Goal: Task Accomplishment & Management: Use online tool/utility

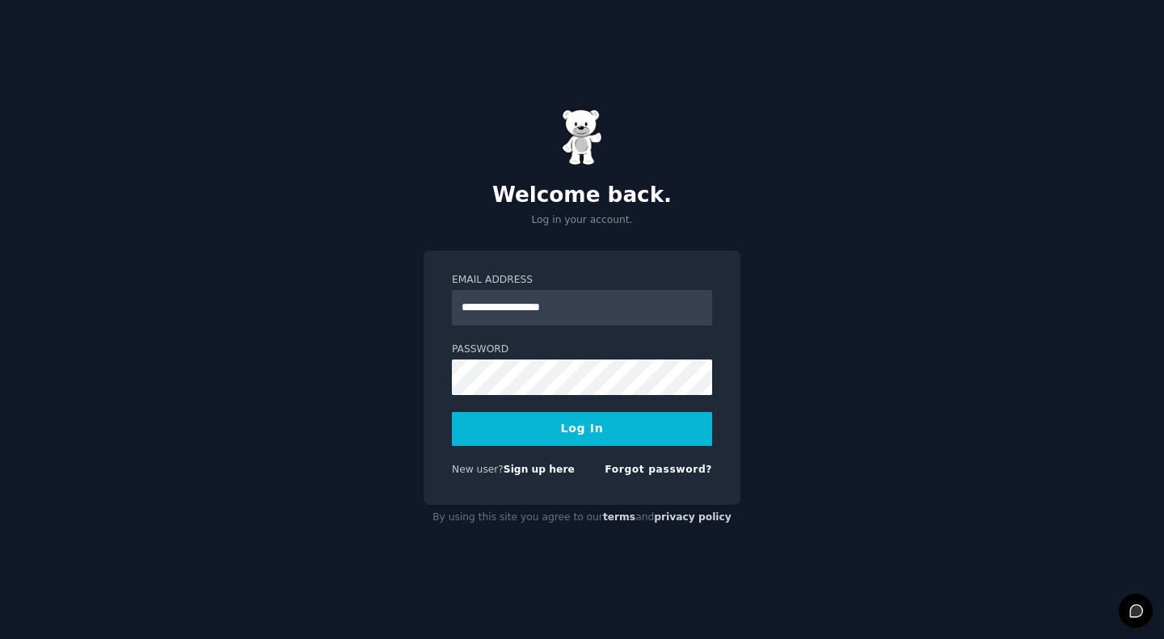
type input "**********"
click at [564, 439] on button "Log In" at bounding box center [582, 429] width 260 height 34
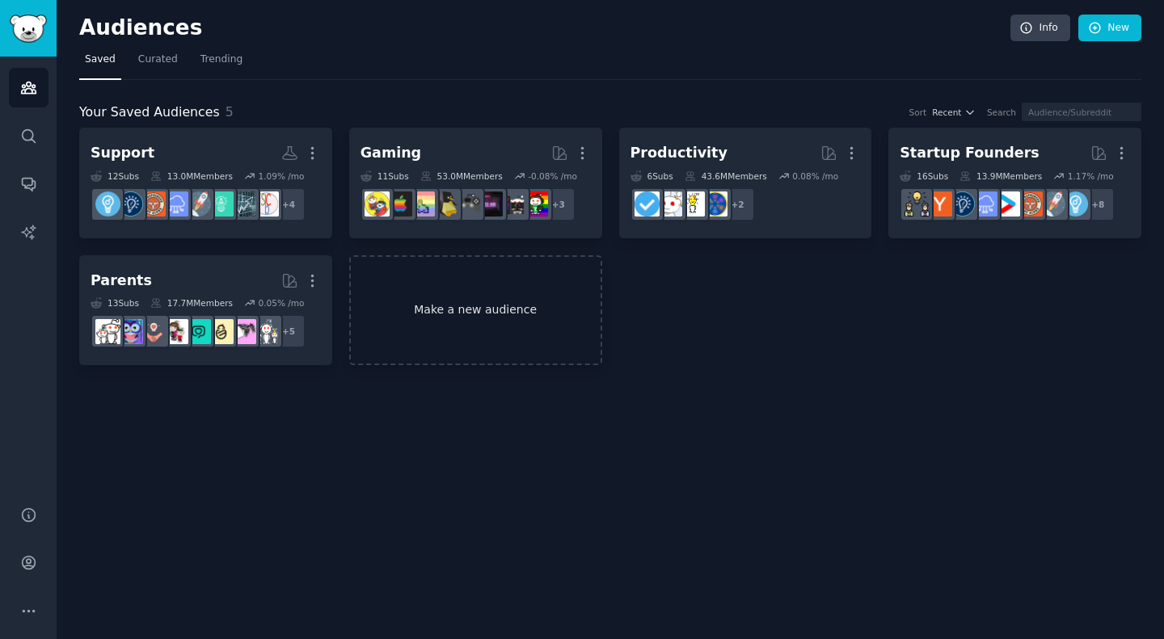
click at [494, 304] on link "Make a new audience" at bounding box center [475, 310] width 253 height 111
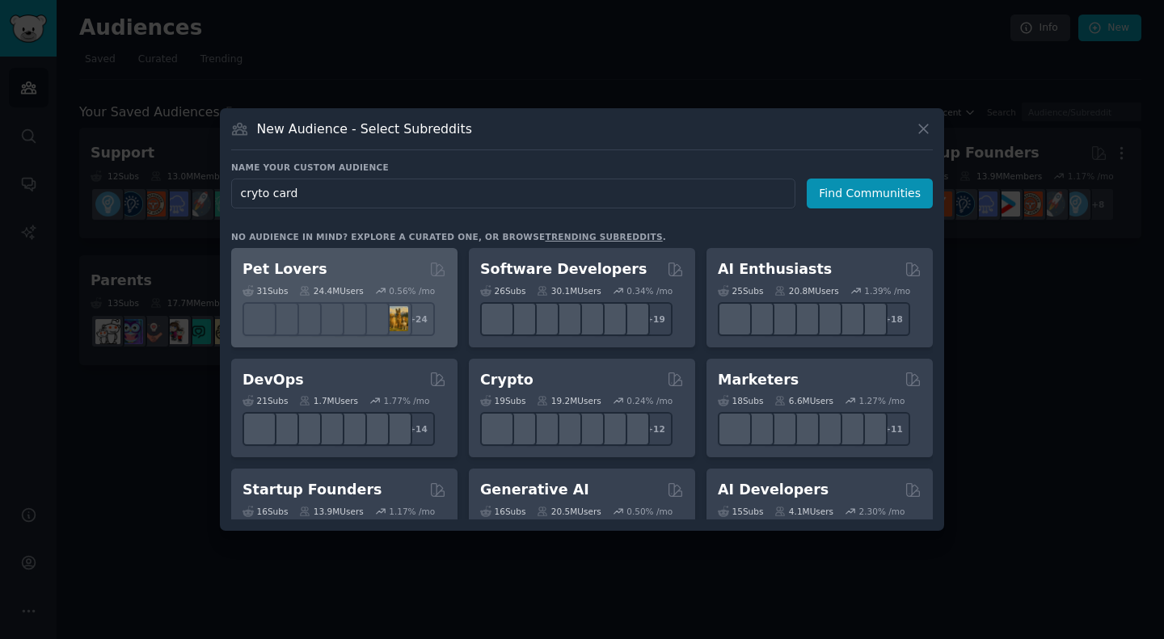
type input "cryto cards"
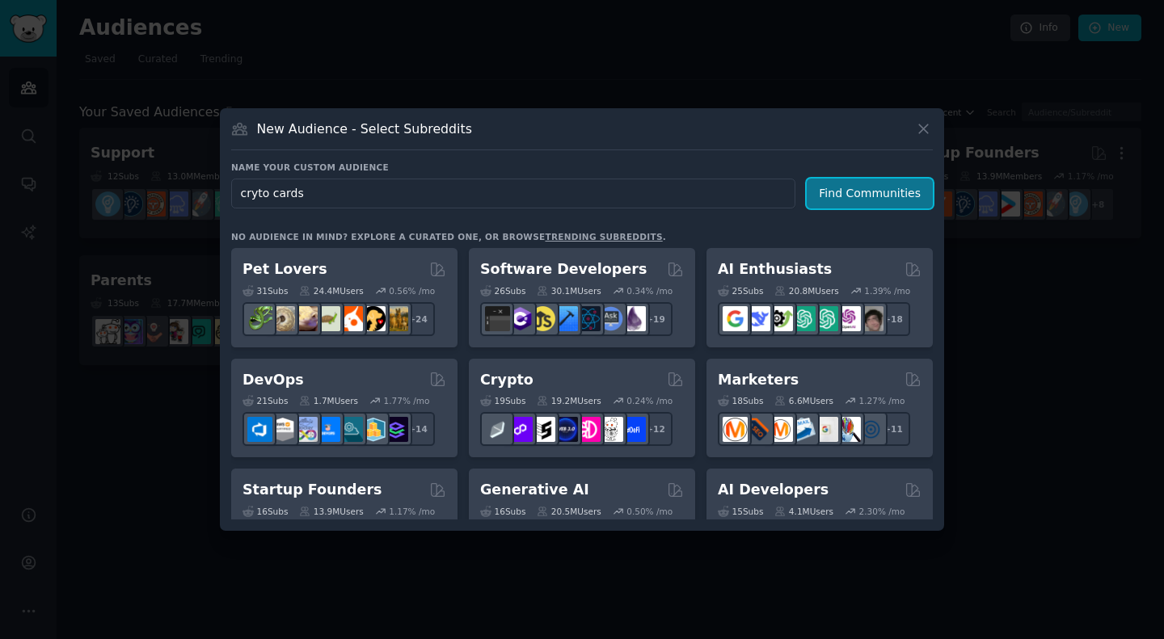
click at [855, 186] on button "Find Communities" at bounding box center [870, 194] width 126 height 30
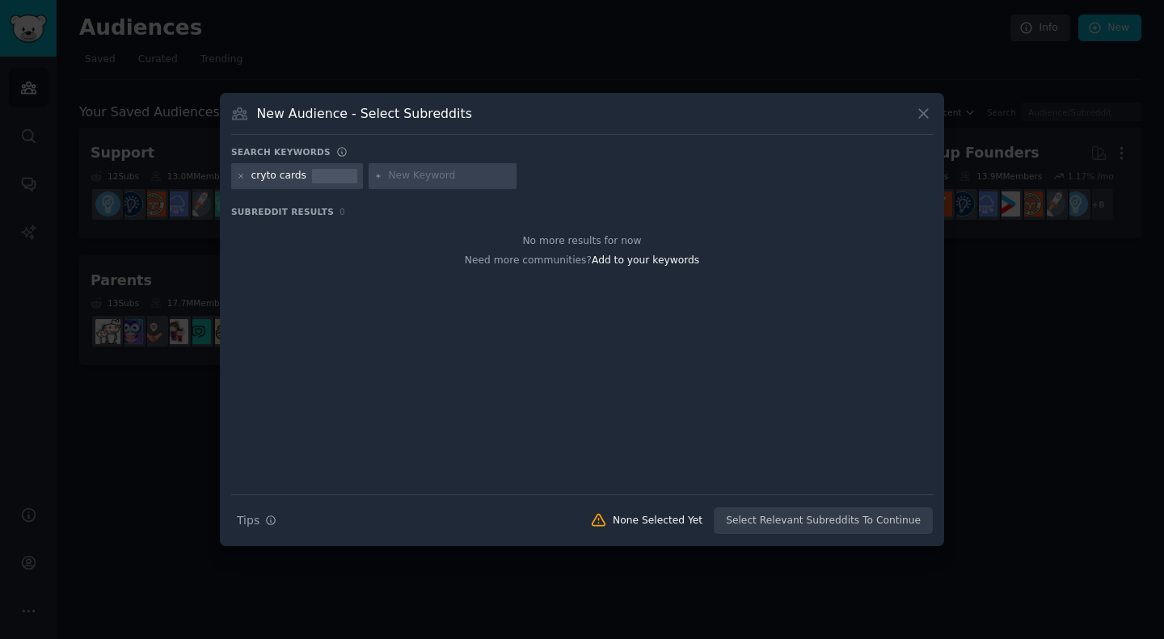
click at [413, 170] on input "text" at bounding box center [449, 176] width 123 height 15
click at [312, 173] on div at bounding box center [334, 176] width 45 height 15
click at [407, 176] on input "text" at bounding box center [449, 176] width 123 height 15
type input "crypto card"
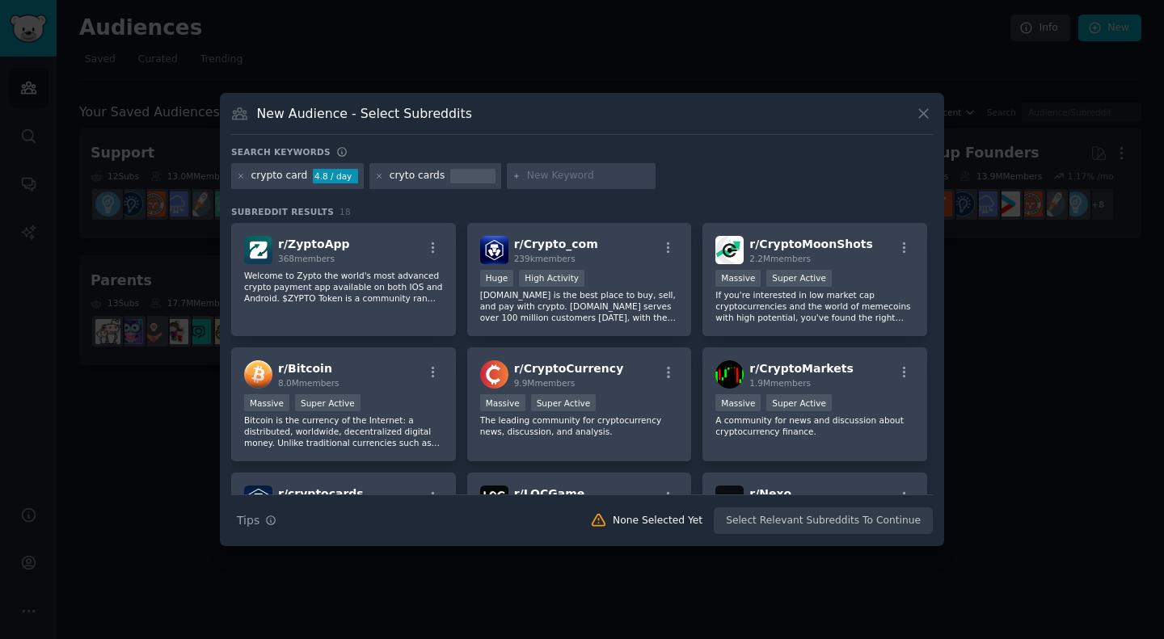
scroll to position [23, 0]
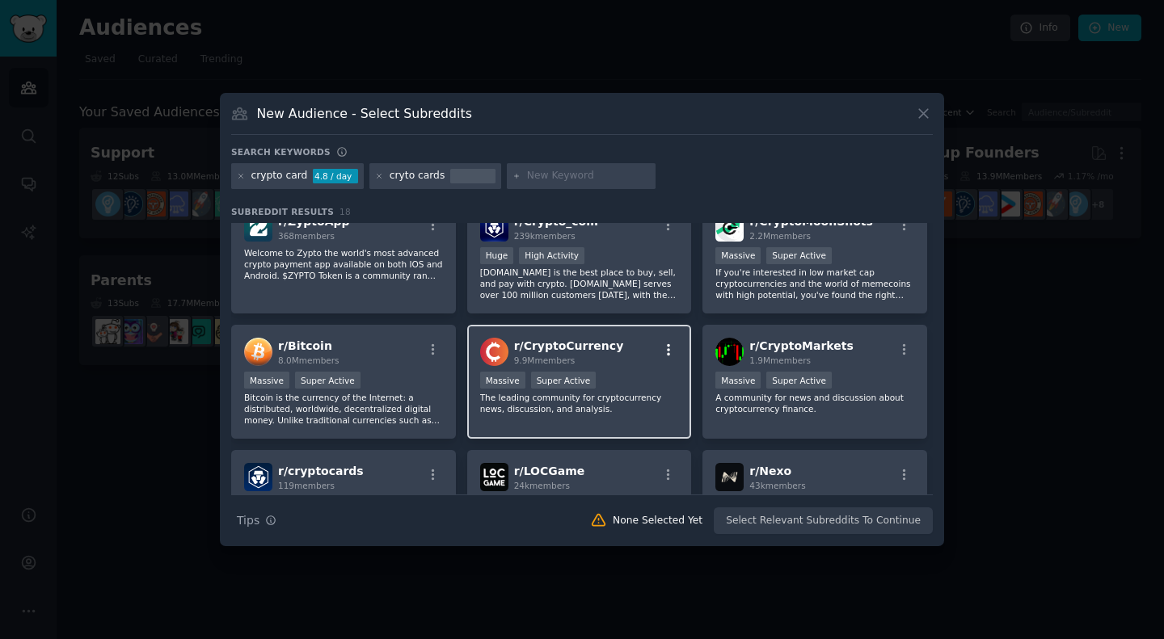
click at [673, 351] on icon "button" at bounding box center [668, 350] width 15 height 15
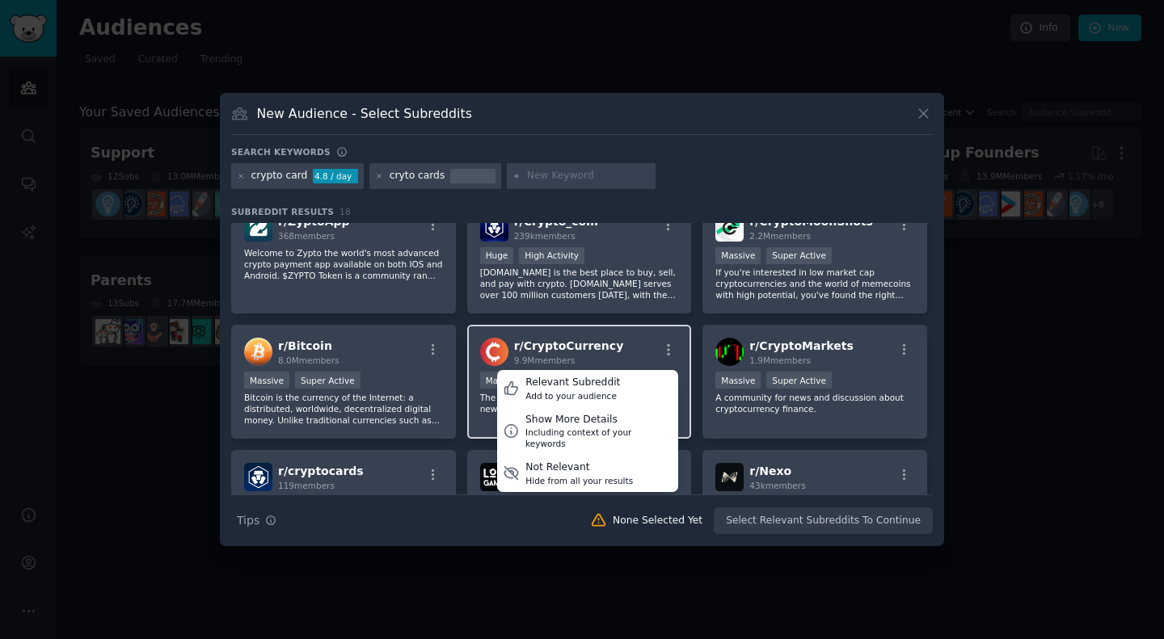
click at [605, 350] on span "r/ CryptoCurrency" at bounding box center [569, 346] width 110 height 13
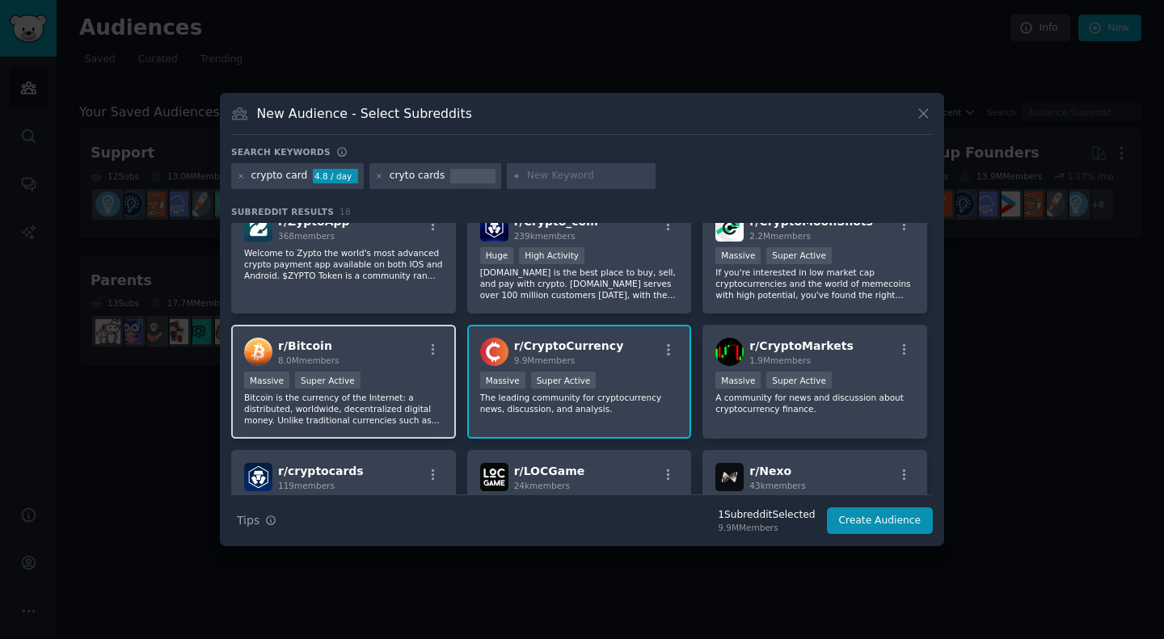
click at [400, 374] on div "Massive Super Active" at bounding box center [343, 382] width 199 height 20
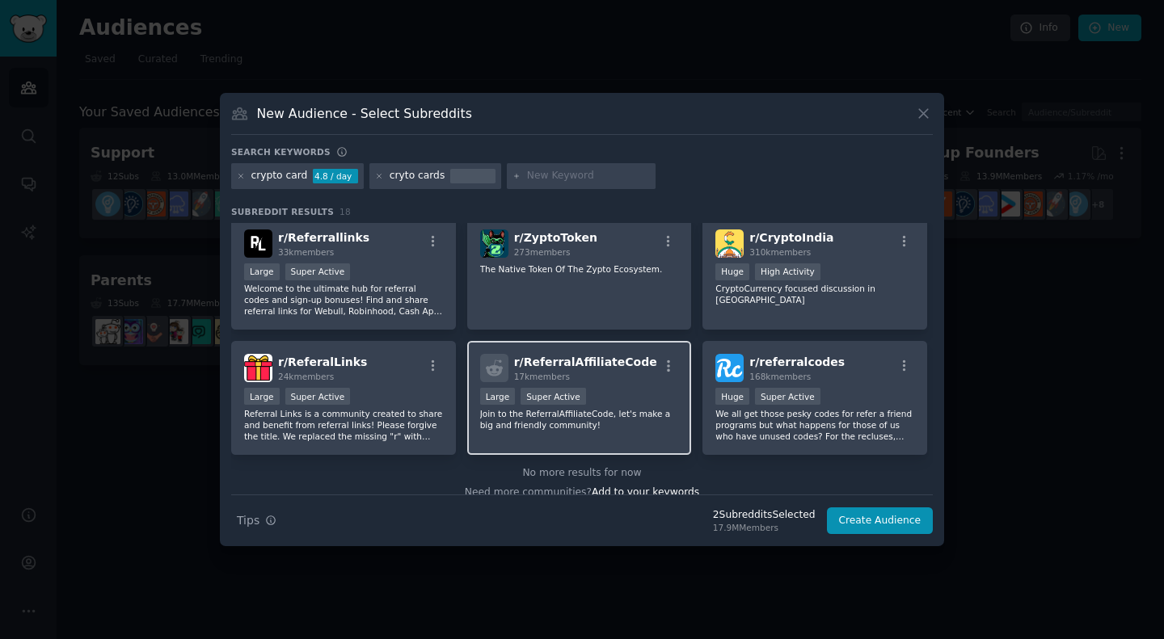
scroll to position [0, 0]
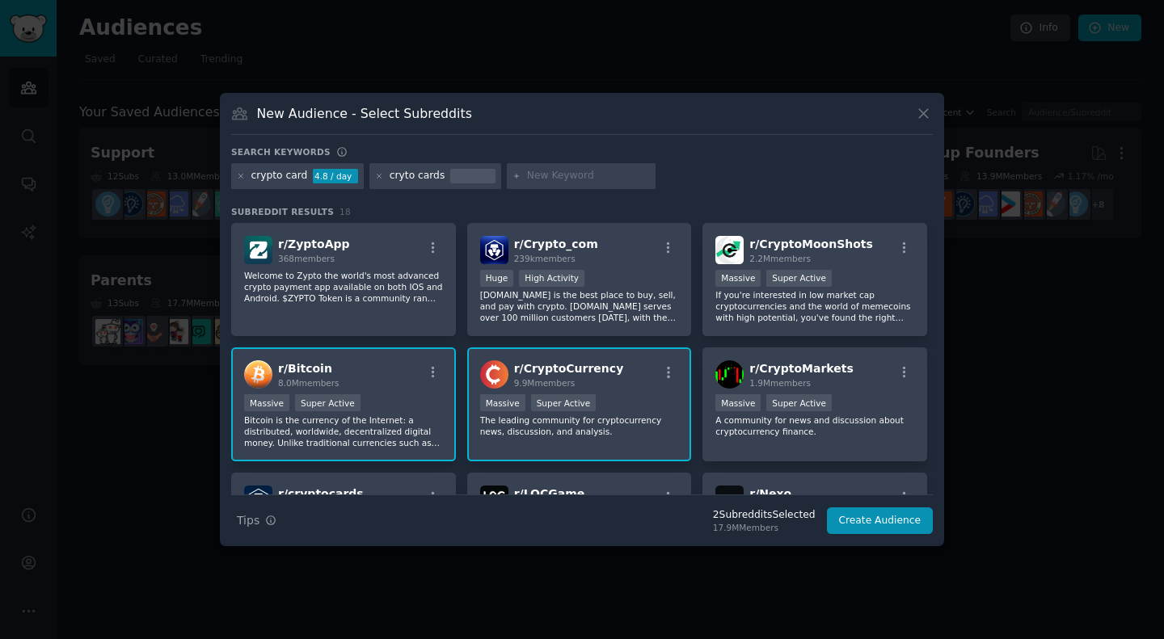
click at [532, 176] on input "text" at bounding box center [588, 176] width 123 height 15
type input "crypto"
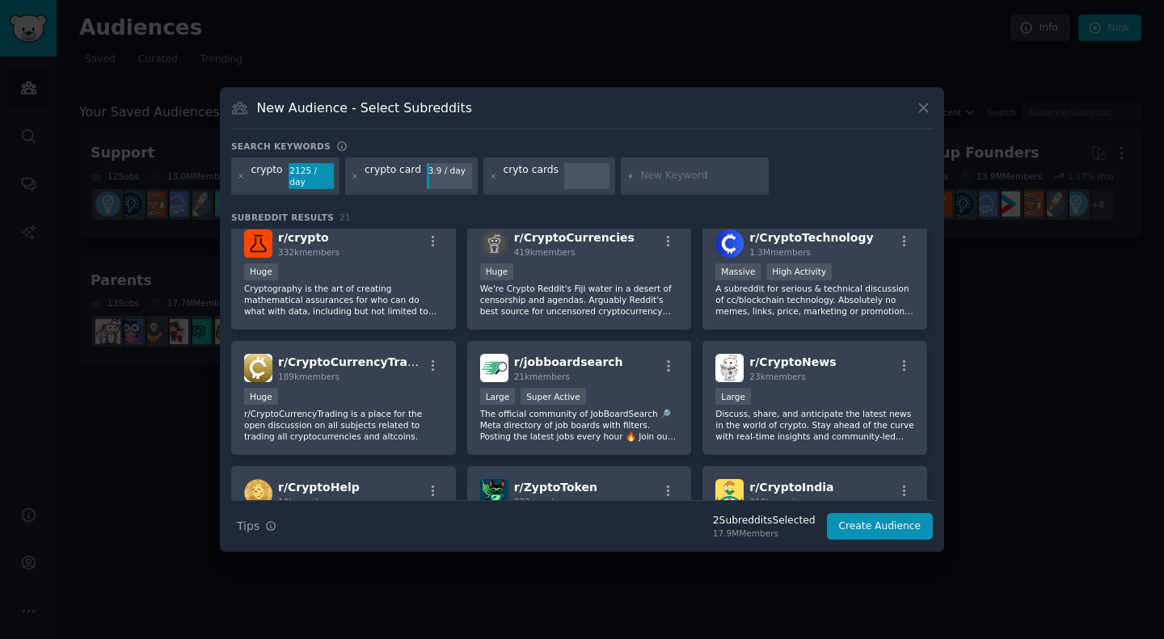
scroll to position [366, 0]
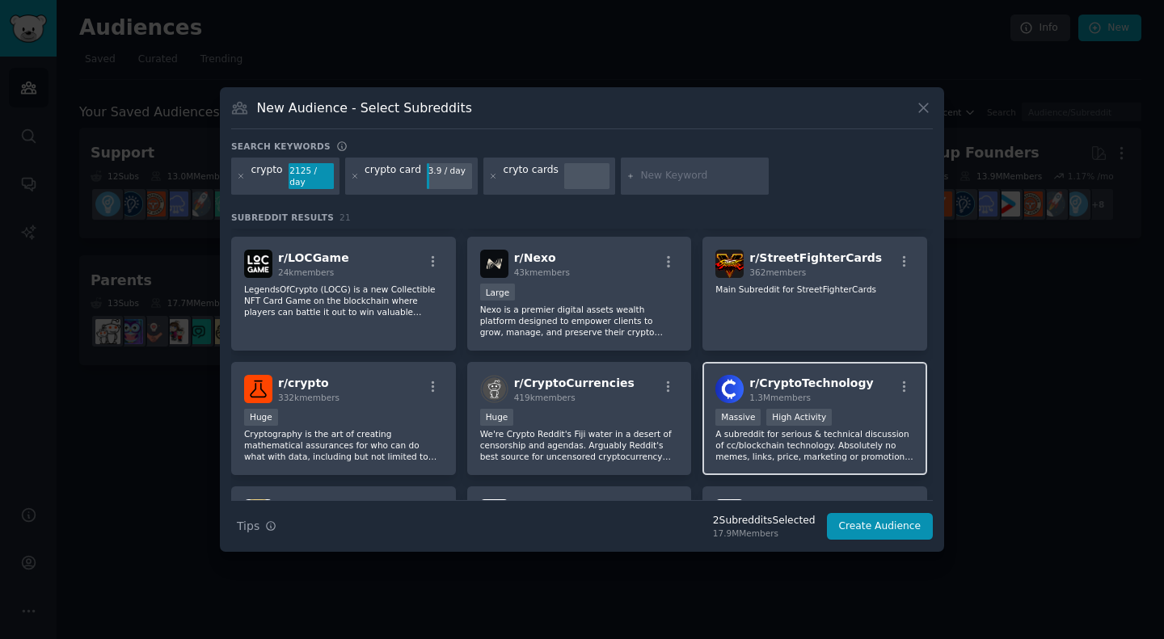
click at [854, 392] on div "1.3M members" at bounding box center [811, 397] width 124 height 11
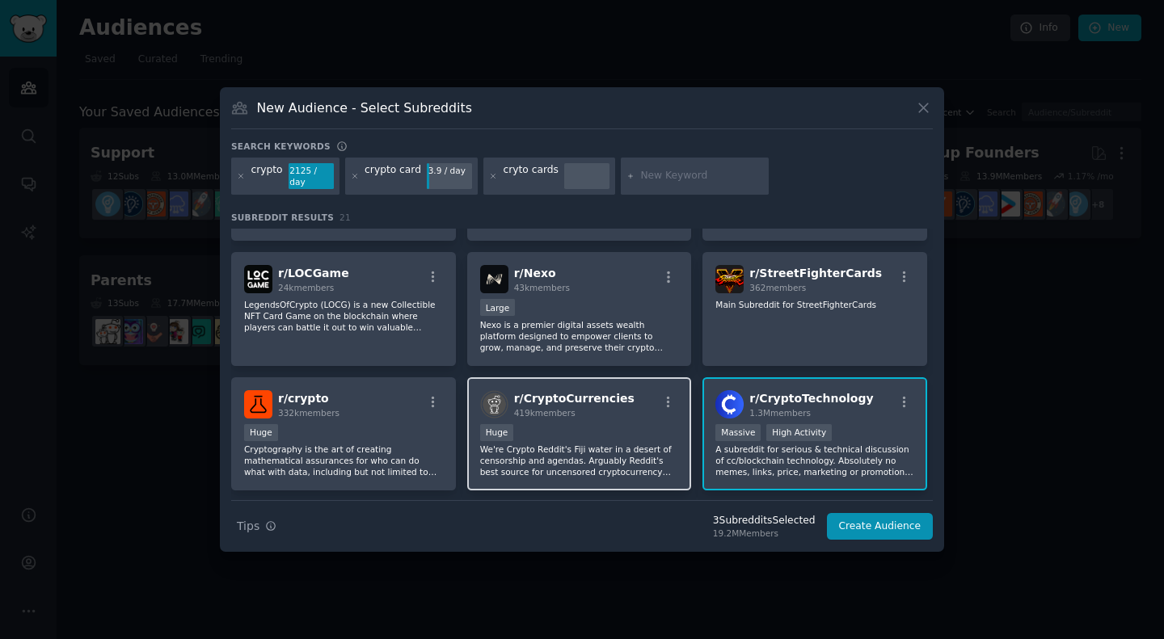
scroll to position [338, 0]
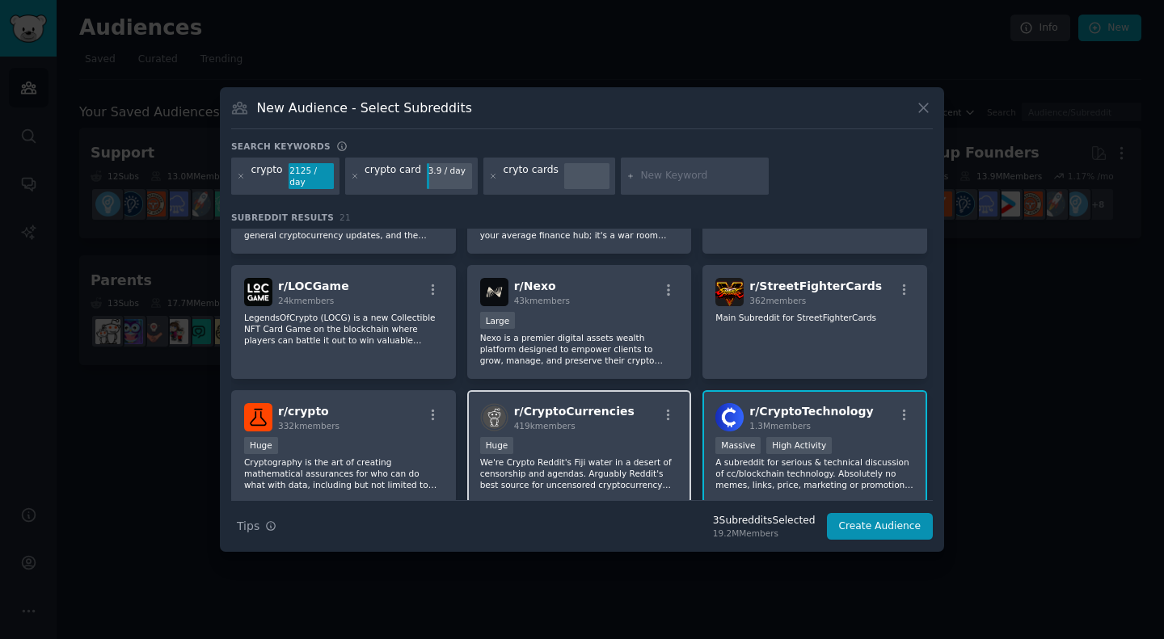
click at [608, 405] on span "r/ CryptoCurrencies" at bounding box center [574, 411] width 120 height 13
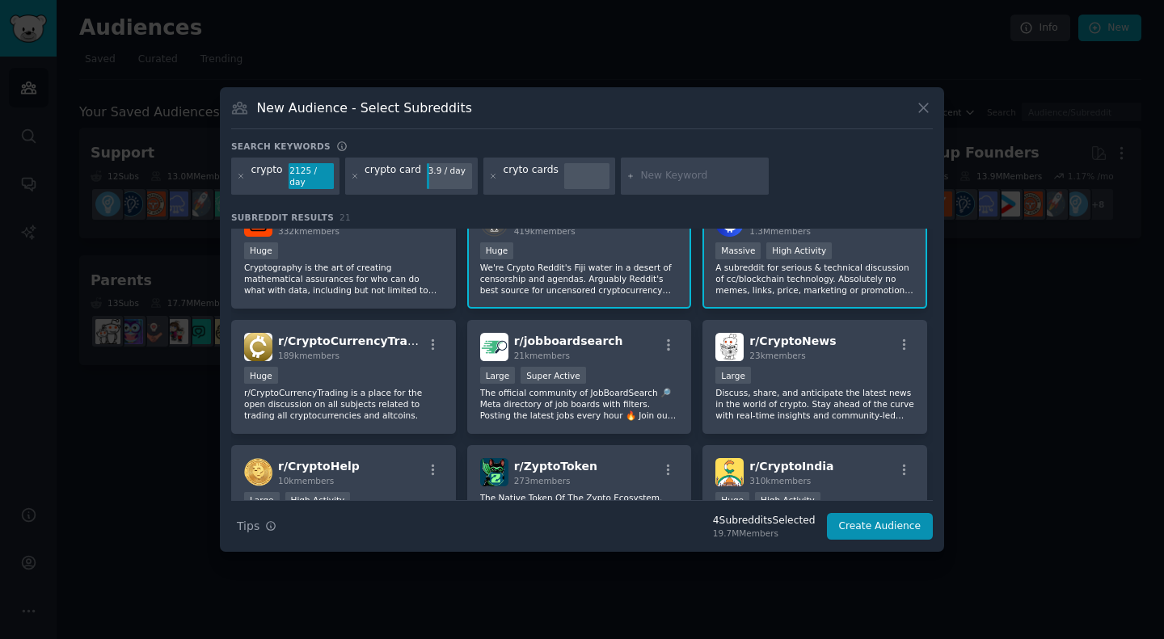
scroll to position [535, 0]
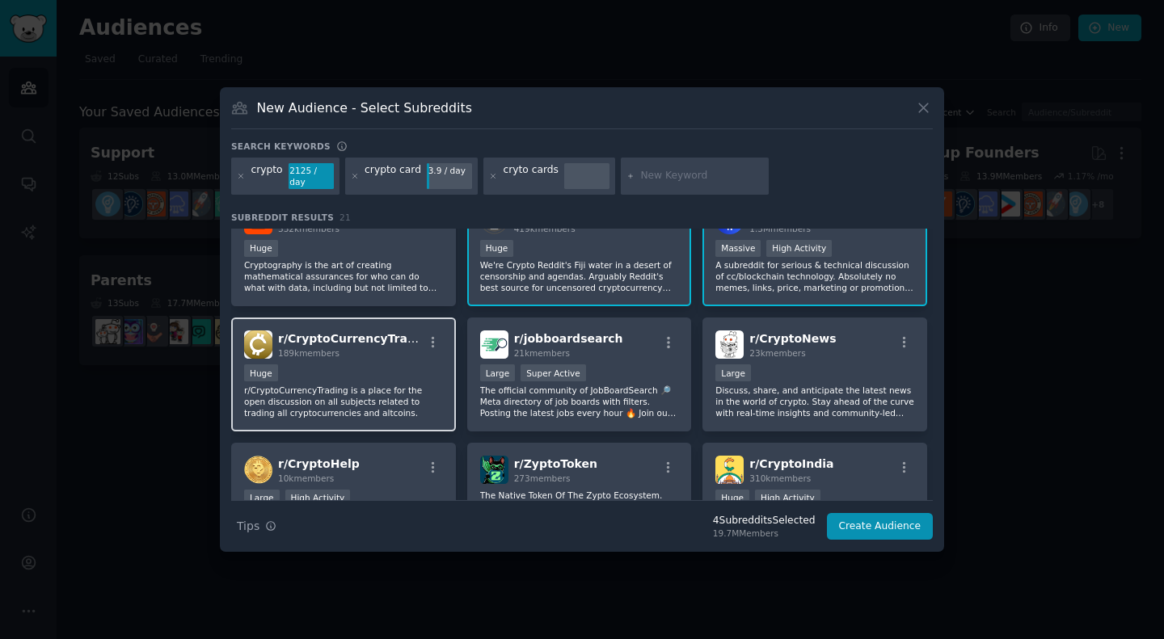
click at [378, 375] on div "Huge" at bounding box center [343, 375] width 199 height 20
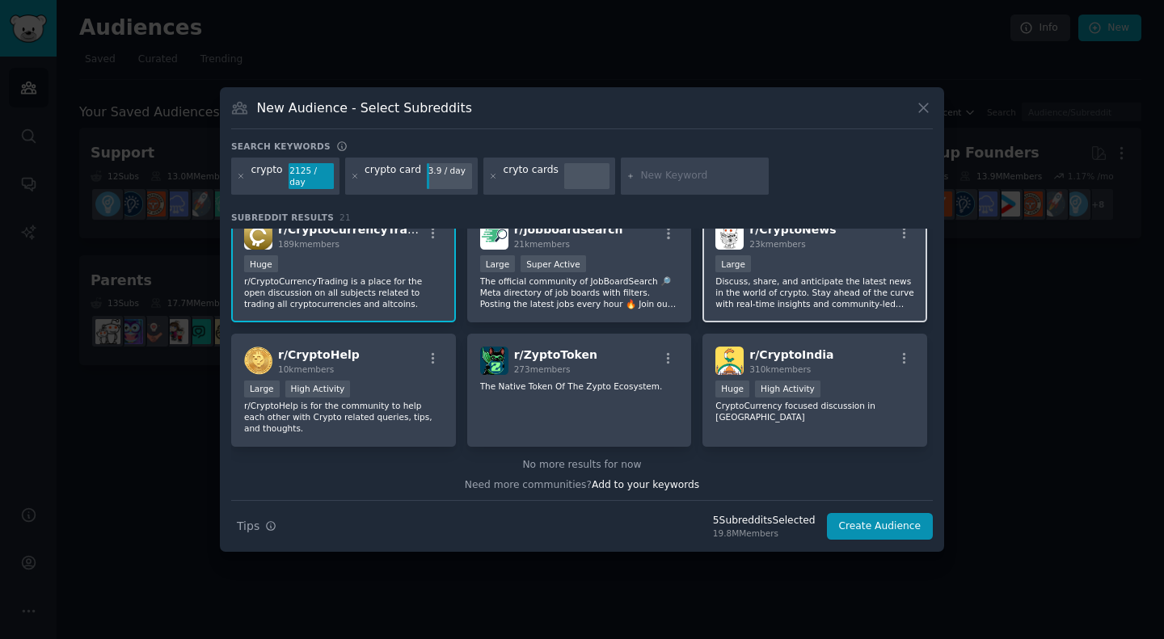
scroll to position [648, 0]
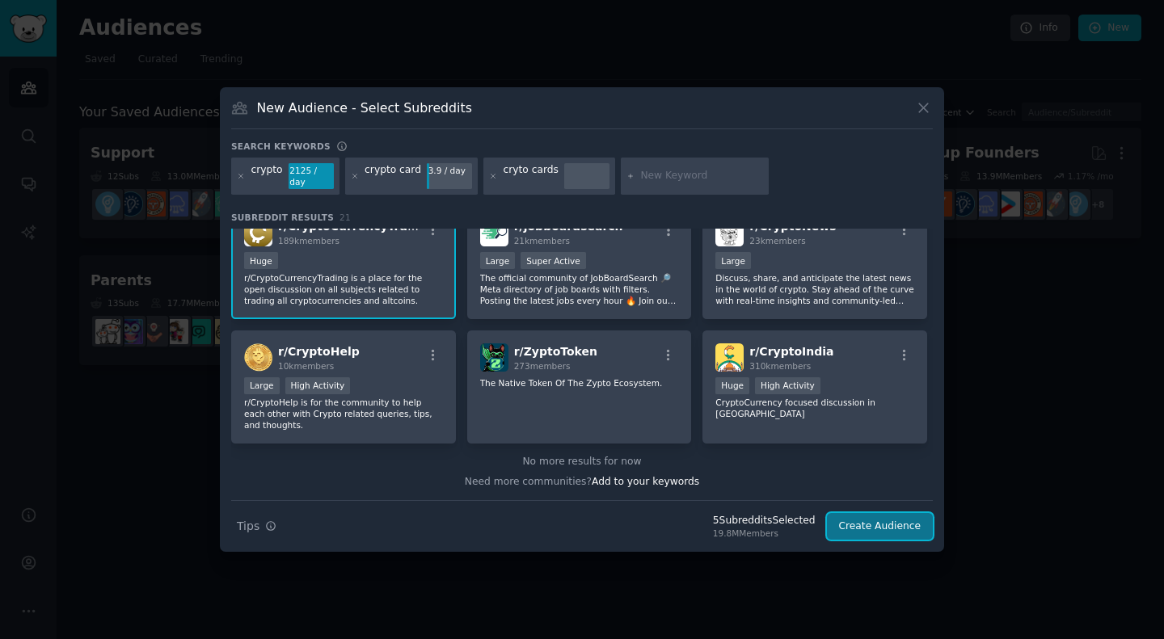
click at [863, 524] on button "Create Audience" at bounding box center [880, 526] width 107 height 27
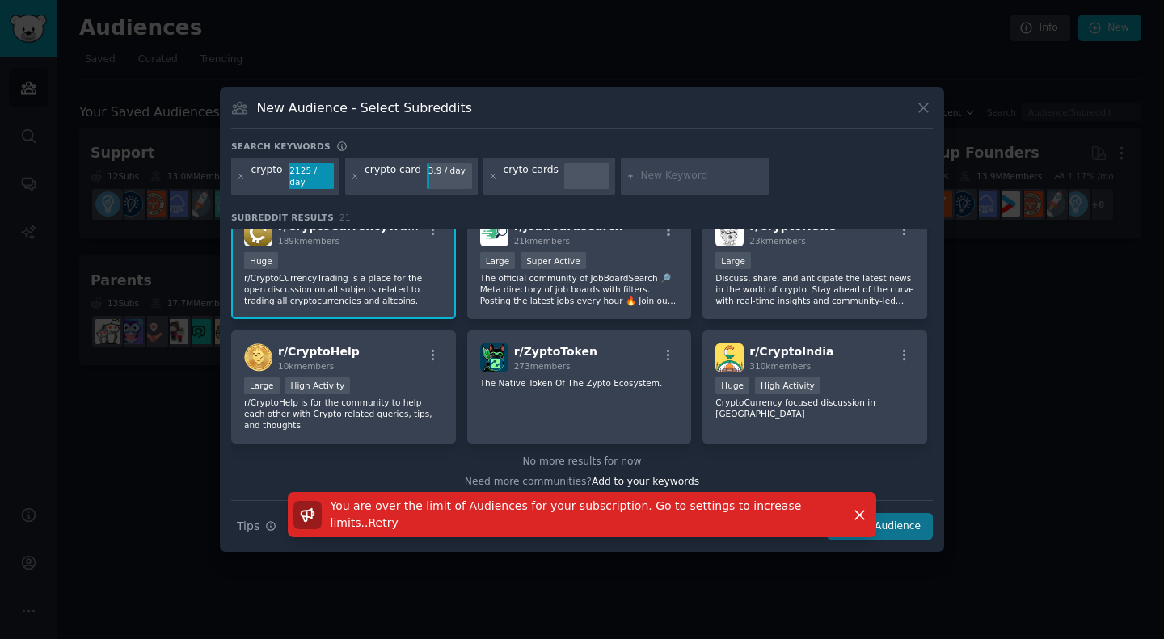
click at [863, 524] on div "You are over the limit of Audiences for your subscription. Go to settings to in…" at bounding box center [581, 515] width 577 height 34
click at [866, 515] on icon "button" at bounding box center [859, 515] width 17 height 17
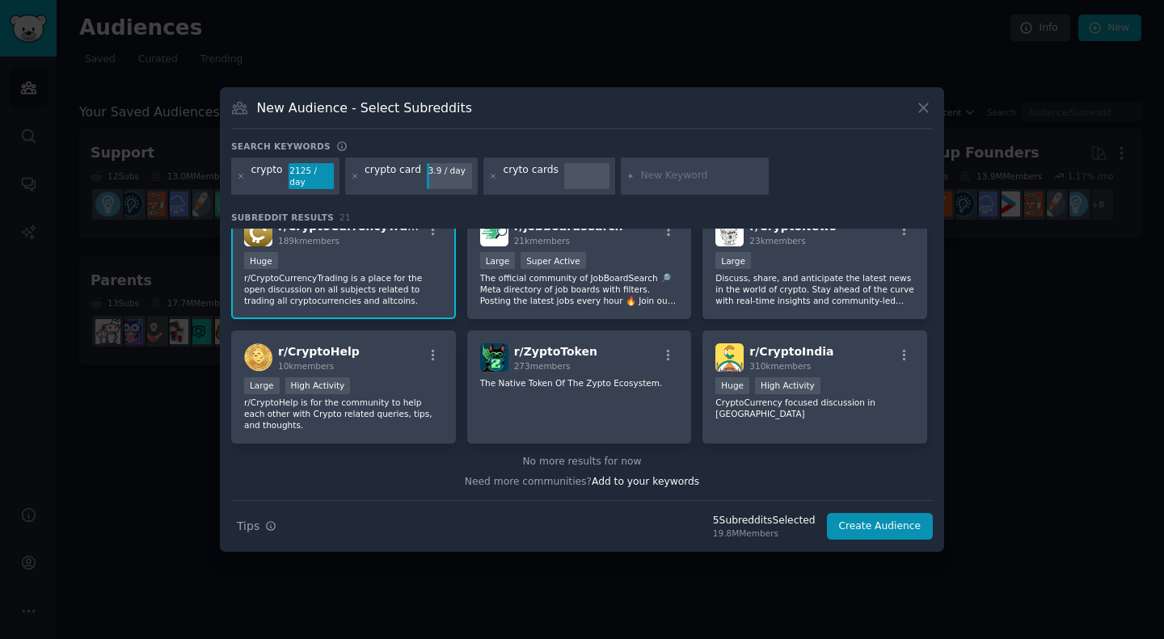
click at [406, 291] on p "r/CryptoCurrencyTrading is a place for the open discussion on all subjects rela…" at bounding box center [343, 289] width 199 height 34
click at [896, 526] on button "Create Audience" at bounding box center [880, 526] width 107 height 27
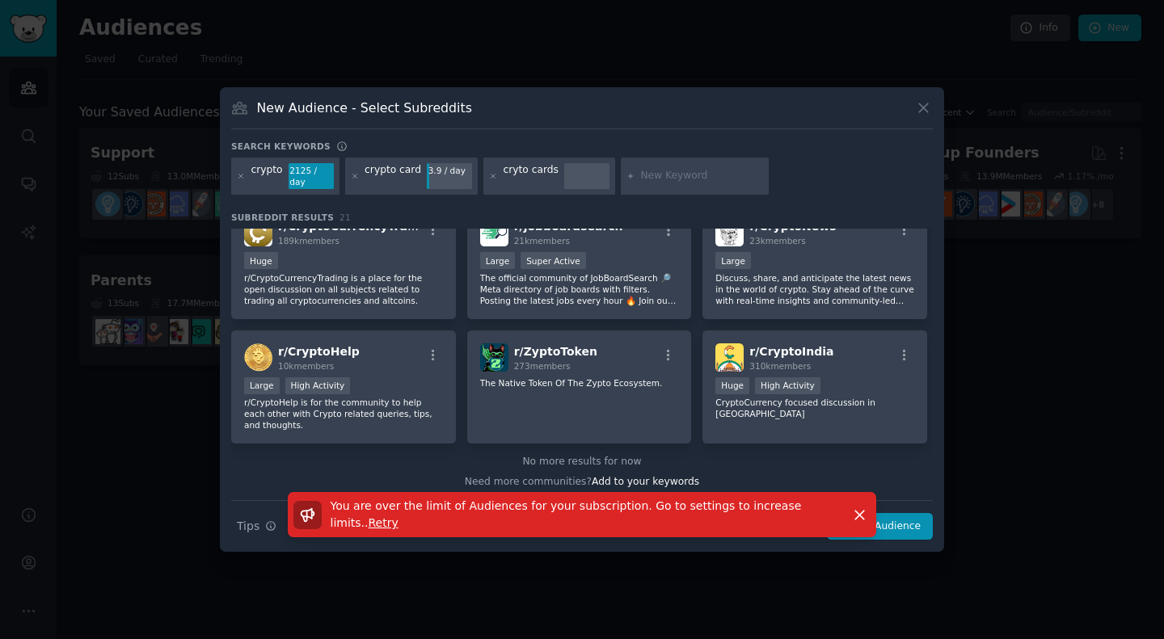
click at [862, 498] on div "You are over the limit of Audiences for your subscription. Go to settings to in…" at bounding box center [581, 515] width 577 height 34
click at [862, 507] on icon "button" at bounding box center [859, 515] width 17 height 17
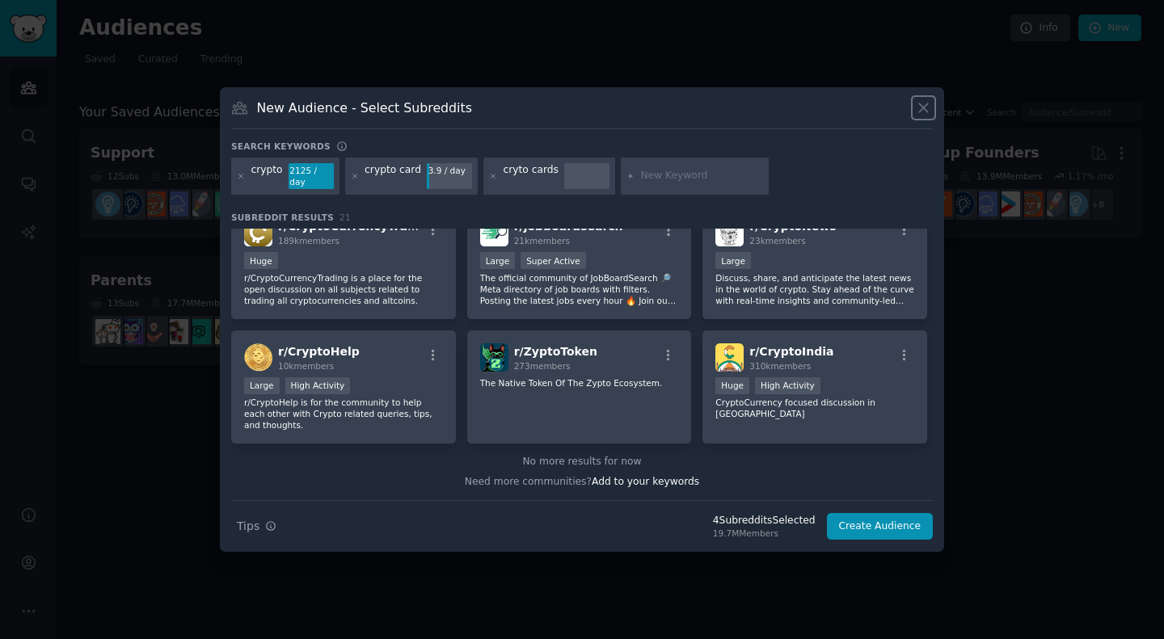
click at [918, 114] on icon at bounding box center [923, 107] width 17 height 17
